Goal: Download file/media

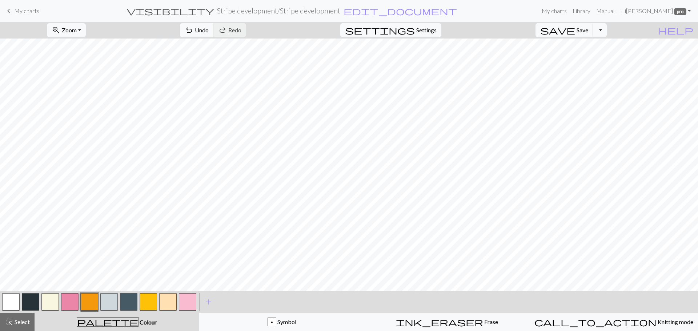
click at [85, 296] on button "button" at bounding box center [89, 301] width 17 height 17
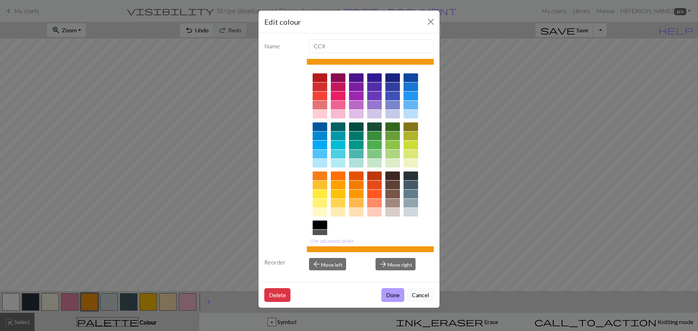
click at [387, 296] on button "Done" at bounding box center [392, 295] width 23 height 14
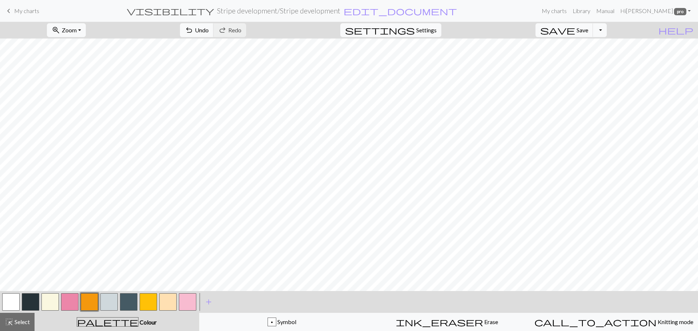
click at [70, 304] on button "button" at bounding box center [69, 301] width 17 height 17
click at [612, 23] on div "save Save Save Toggle Dropdown file_copy Save a copy save_alt Download" at bounding box center [571, 30] width 82 height 17
click at [606, 29] on button "Toggle Dropdown" at bounding box center [600, 30] width 14 height 14
click at [589, 58] on button "save_alt Download" at bounding box center [546, 58] width 120 height 12
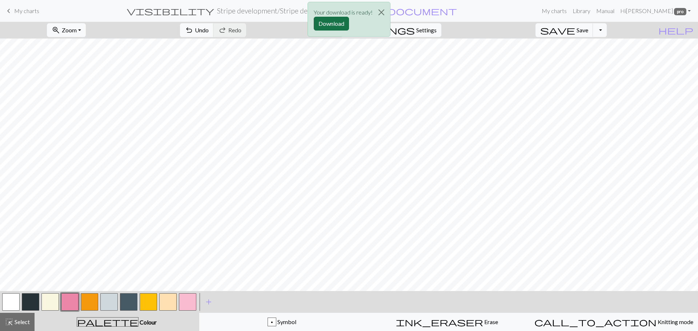
click at [334, 24] on button "Download" at bounding box center [331, 24] width 35 height 14
click at [91, 300] on button "button" at bounding box center [89, 301] width 17 height 17
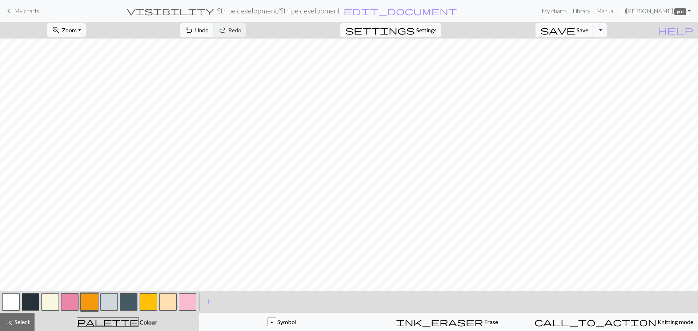
click at [67, 299] on button "button" at bounding box center [69, 301] width 17 height 17
click at [606, 29] on button "Toggle Dropdown" at bounding box center [600, 30] width 14 height 14
click at [585, 61] on button "save_alt Download" at bounding box center [546, 58] width 120 height 12
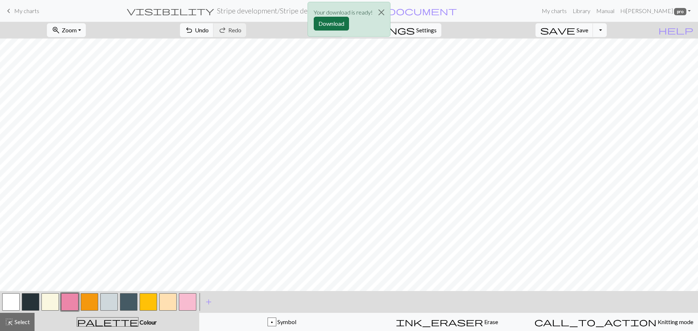
click at [337, 23] on button "Download" at bounding box center [331, 24] width 35 height 14
click at [86, 299] on button "button" at bounding box center [89, 301] width 17 height 17
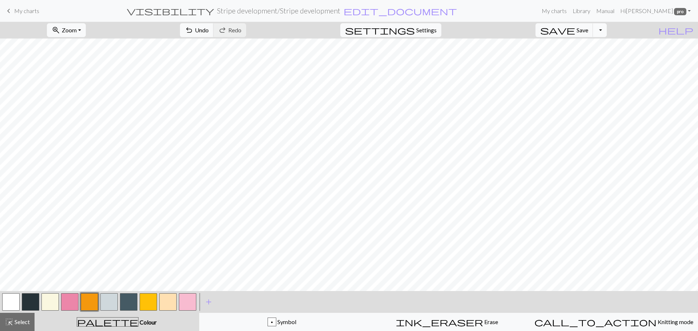
click at [606, 31] on button "Toggle Dropdown" at bounding box center [600, 30] width 14 height 14
click at [582, 58] on button "save_alt Download" at bounding box center [546, 58] width 120 height 12
click at [333, 24] on button "Download" at bounding box center [331, 24] width 35 height 14
click at [90, 299] on button "button" at bounding box center [89, 301] width 17 height 17
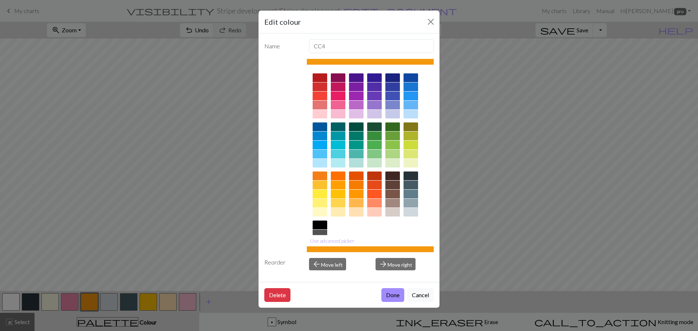
drag, startPoint x: 416, startPoint y: 299, endPoint x: 396, endPoint y: 299, distance: 19.6
click at [415, 299] on button "Cancel" at bounding box center [420, 295] width 27 height 14
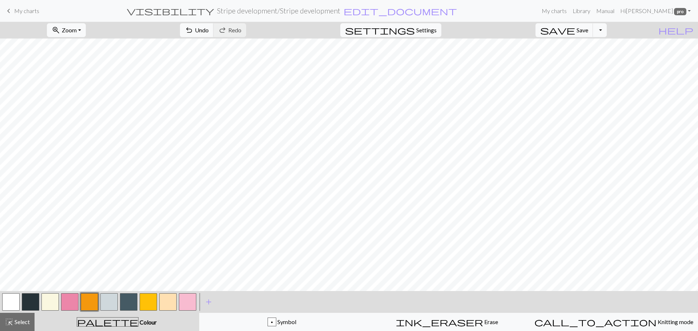
click at [85, 308] on button "button" at bounding box center [89, 301] width 17 height 17
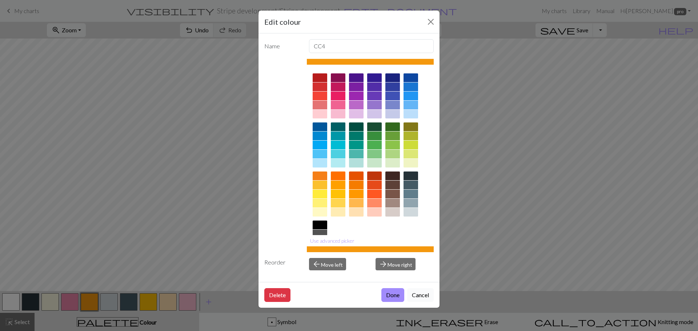
click at [418, 297] on button "Cancel" at bounding box center [420, 295] width 27 height 14
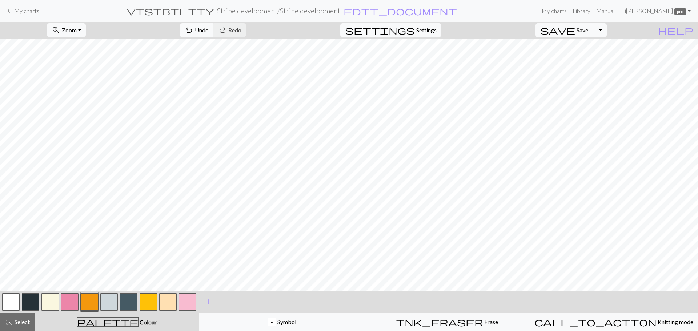
click at [71, 299] on button "button" at bounding box center [69, 301] width 17 height 17
click at [91, 298] on button "button" at bounding box center [89, 301] width 17 height 17
drag, startPoint x: 67, startPoint y: 299, endPoint x: 68, endPoint y: 294, distance: 5.3
click at [67, 299] on button "button" at bounding box center [69, 301] width 17 height 17
click at [606, 28] on button "Toggle Dropdown" at bounding box center [600, 30] width 14 height 14
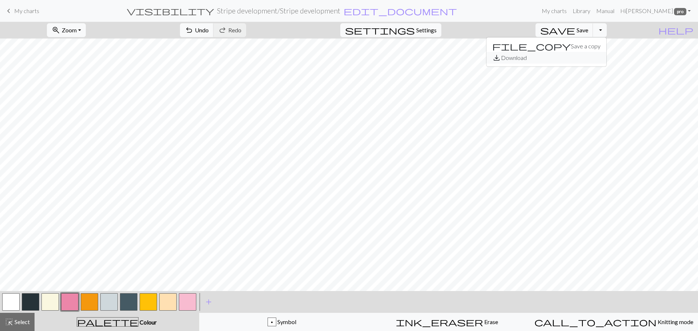
click at [583, 57] on button "save_alt Download" at bounding box center [546, 58] width 120 height 12
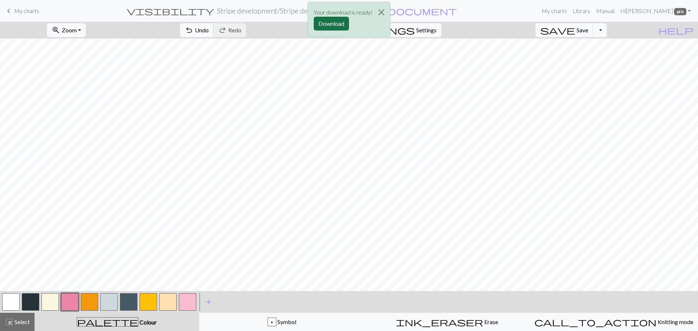
click at [333, 20] on button "Download" at bounding box center [331, 24] width 35 height 14
click at [72, 303] on button "button" at bounding box center [69, 301] width 17 height 17
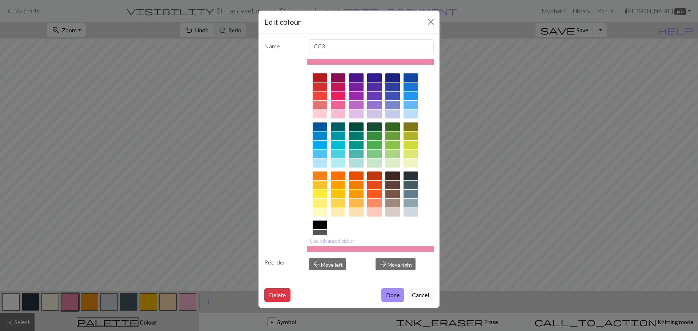
drag, startPoint x: 419, startPoint y: 296, endPoint x: 416, endPoint y: 294, distance: 4.1
click at [418, 296] on button "Cancel" at bounding box center [420, 295] width 27 height 14
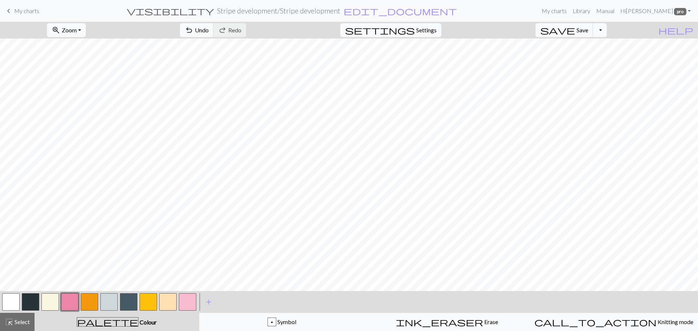
click at [85, 302] on button "button" at bounding box center [89, 301] width 17 height 17
click at [69, 301] on button "button" at bounding box center [69, 301] width 17 height 17
click at [88, 299] on button "button" at bounding box center [89, 301] width 17 height 17
click at [67, 303] on button "button" at bounding box center [69, 301] width 17 height 17
click at [148, 302] on button "button" at bounding box center [148, 301] width 17 height 17
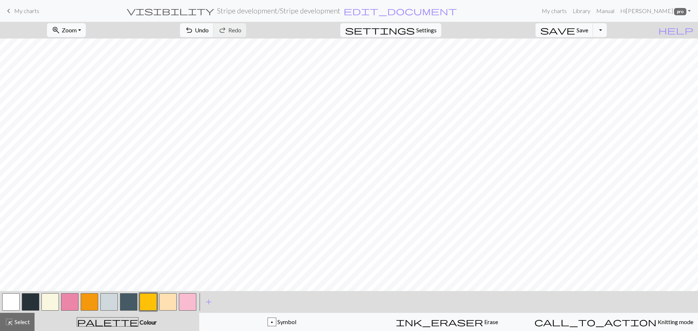
click at [53, 301] on button "button" at bounding box center [49, 301] width 17 height 17
click at [606, 28] on button "Toggle Dropdown" at bounding box center [600, 30] width 14 height 14
click at [587, 57] on button "save_alt Download" at bounding box center [546, 58] width 120 height 12
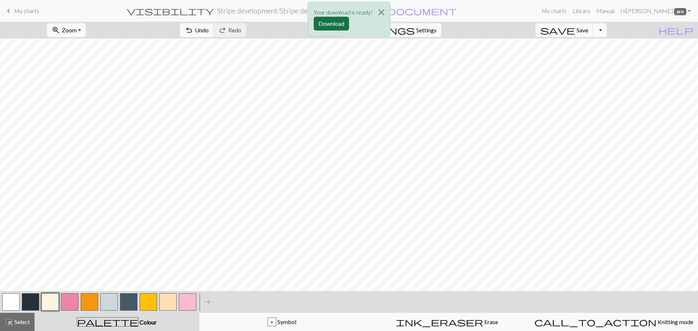
click at [330, 20] on button "Download" at bounding box center [331, 24] width 35 height 14
click at [86, 308] on button "button" at bounding box center [89, 301] width 17 height 17
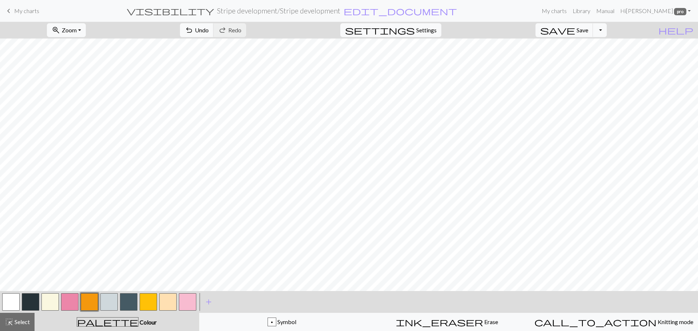
click at [44, 303] on button "button" at bounding box center [49, 301] width 17 height 17
drag, startPoint x: 67, startPoint y: 300, endPoint x: 77, endPoint y: 299, distance: 9.9
click at [68, 300] on button "button" at bounding box center [69, 301] width 17 height 17
click at [85, 300] on button "button" at bounding box center [89, 301] width 17 height 17
click at [65, 299] on button "button" at bounding box center [69, 301] width 17 height 17
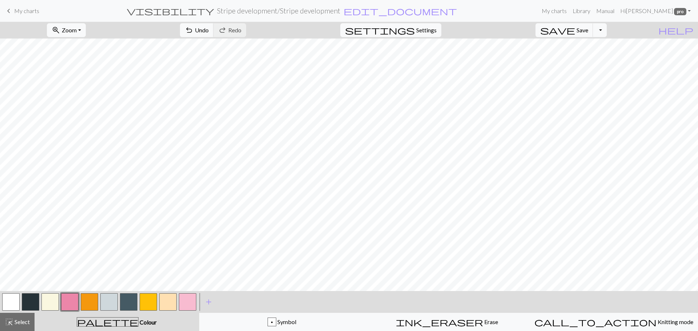
click at [51, 302] on button "button" at bounding box center [49, 301] width 17 height 17
click at [85, 299] on button "button" at bounding box center [89, 301] width 17 height 17
click at [50, 299] on button "button" at bounding box center [49, 301] width 17 height 17
click at [69, 303] on button "button" at bounding box center [69, 301] width 17 height 17
click at [90, 301] on button "button" at bounding box center [89, 301] width 17 height 17
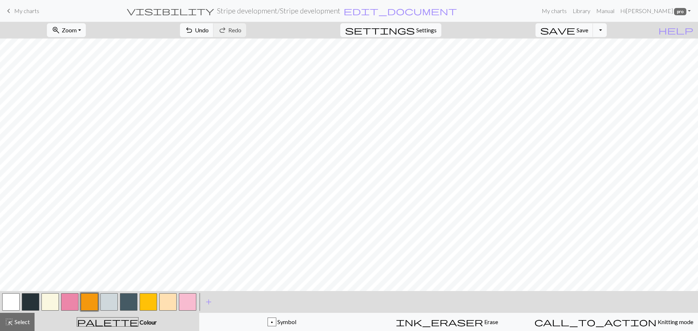
click at [68, 300] on button "button" at bounding box center [69, 301] width 17 height 17
click at [606, 27] on button "Toggle Dropdown" at bounding box center [600, 30] width 14 height 14
click at [587, 55] on button "save_alt Download" at bounding box center [546, 58] width 120 height 12
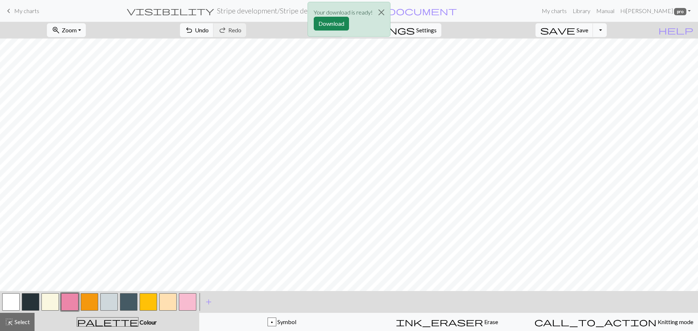
click at [336, 16] on p "Your download is ready!" at bounding box center [343, 12] width 59 height 9
click at [333, 20] on button "Download" at bounding box center [331, 24] width 35 height 14
